Goal: Information Seeking & Learning: Learn about a topic

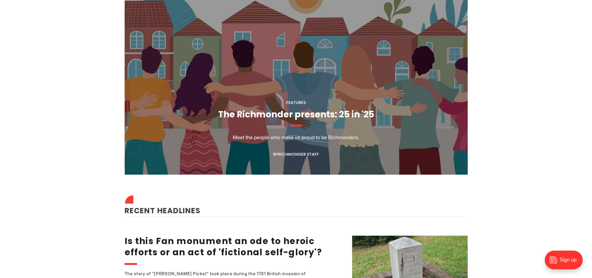
scroll to position [684, 0]
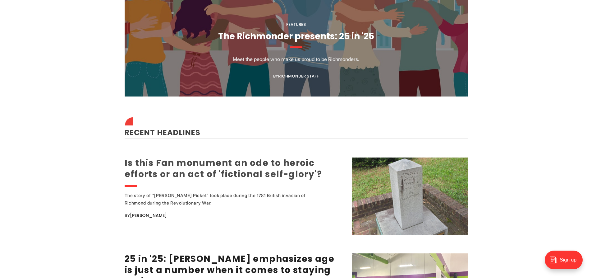
click at [224, 172] on link "Is this Fan monument an ode to heroic efforts or an act of 'fictional self-glor…" at bounding box center [224, 168] width 198 height 23
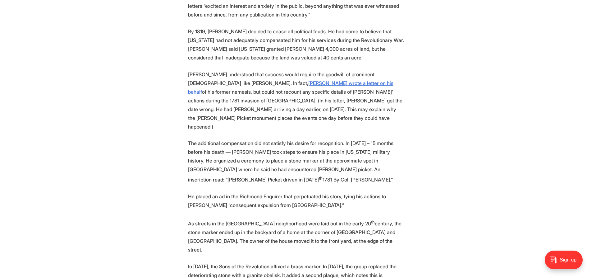
scroll to position [1585, 0]
